Goal: Information Seeking & Learning: Check status

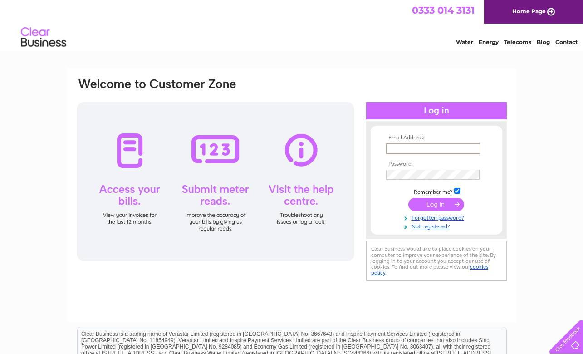
click at [426, 148] on input "text" at bounding box center [433, 148] width 94 height 11
type input "[EMAIL_ADDRESS][DOMAIN_NAME]"
click at [408, 198] on input "submit" at bounding box center [436, 204] width 56 height 13
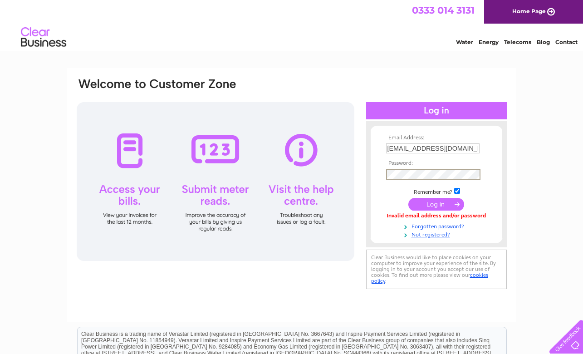
click at [408, 198] on input "submit" at bounding box center [436, 204] width 56 height 13
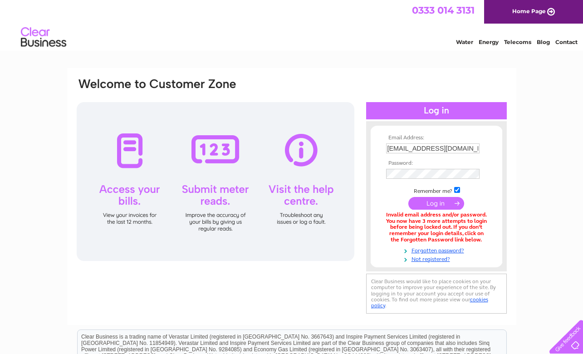
click at [388, 151] on input "admin@belfastcityskinworks.com" at bounding box center [432, 148] width 93 height 10
click at [408, 198] on input "submit" at bounding box center [436, 204] width 56 height 13
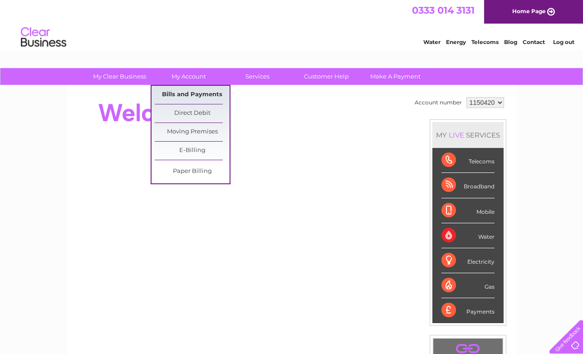
click at [190, 93] on link "Bills and Payments" at bounding box center [192, 95] width 75 height 18
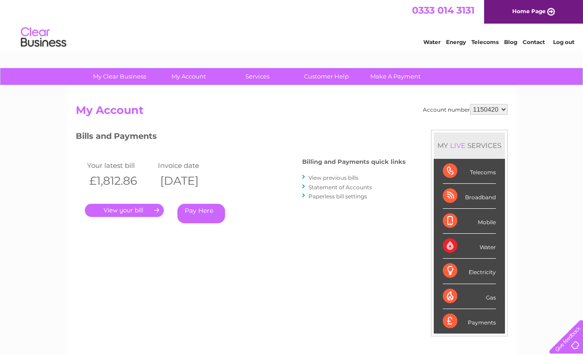
click at [151, 210] on link "." at bounding box center [124, 210] width 79 height 13
click at [150, 207] on link "." at bounding box center [124, 210] width 79 height 13
click at [343, 178] on link "View previous bills" at bounding box center [333, 177] width 50 height 7
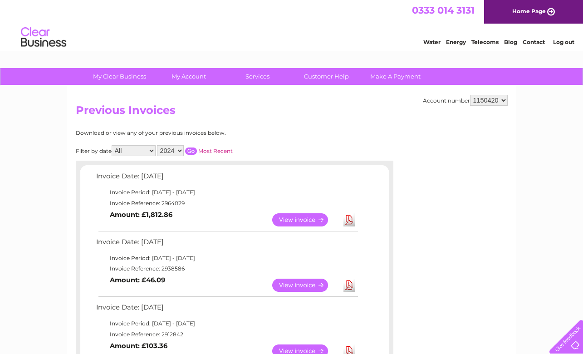
click at [166, 153] on select "2024 2023 2022" at bounding box center [170, 150] width 27 height 11
click at [210, 148] on link "Most Recent" at bounding box center [215, 150] width 34 height 7
